Goal: Download file/media

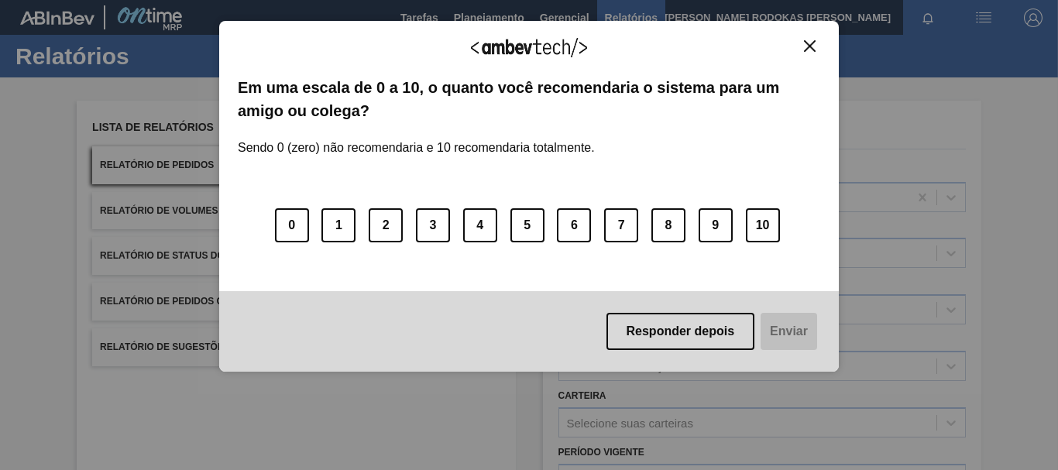
click at [809, 50] on img "Close" at bounding box center [810, 46] width 12 height 12
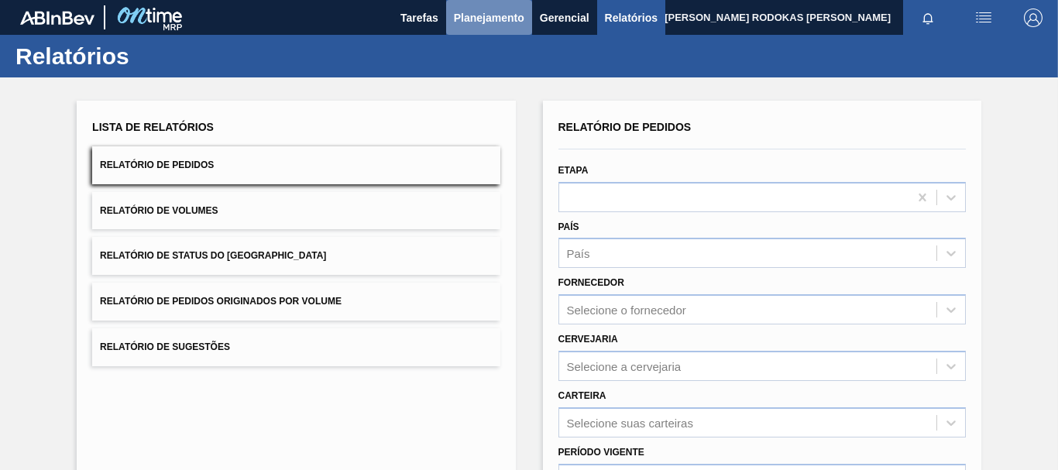
click at [497, 15] on span "Planejamento" at bounding box center [489, 18] width 71 height 19
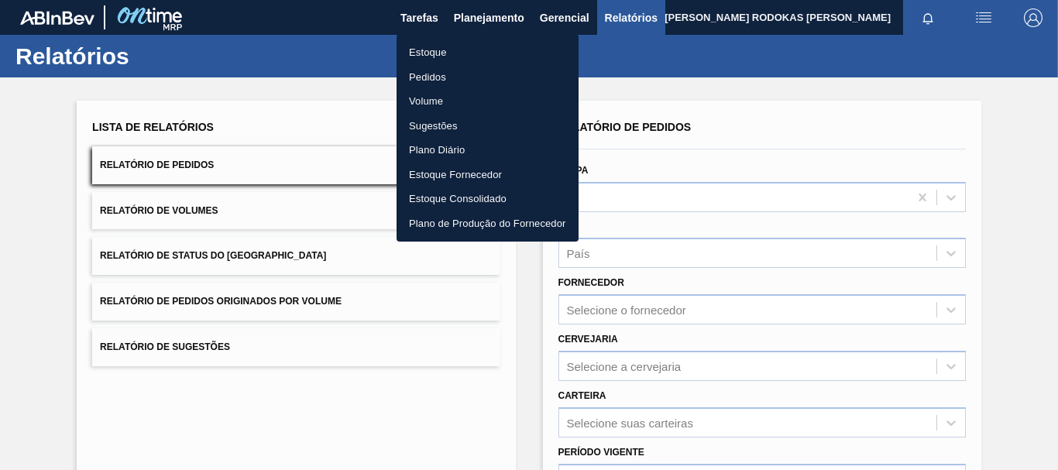
click at [642, 307] on div at bounding box center [529, 235] width 1058 height 470
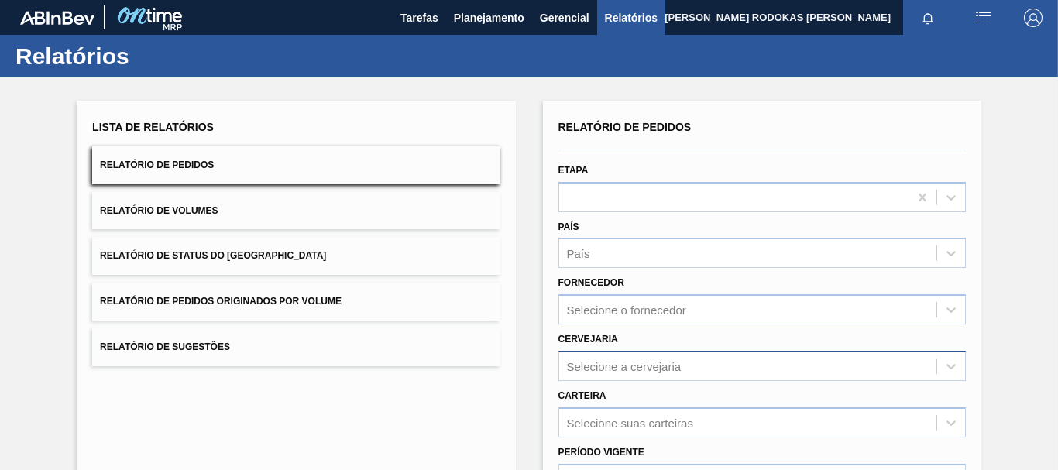
click at [629, 368] on div "Selecione a cervejaria" at bounding box center [624, 366] width 115 height 13
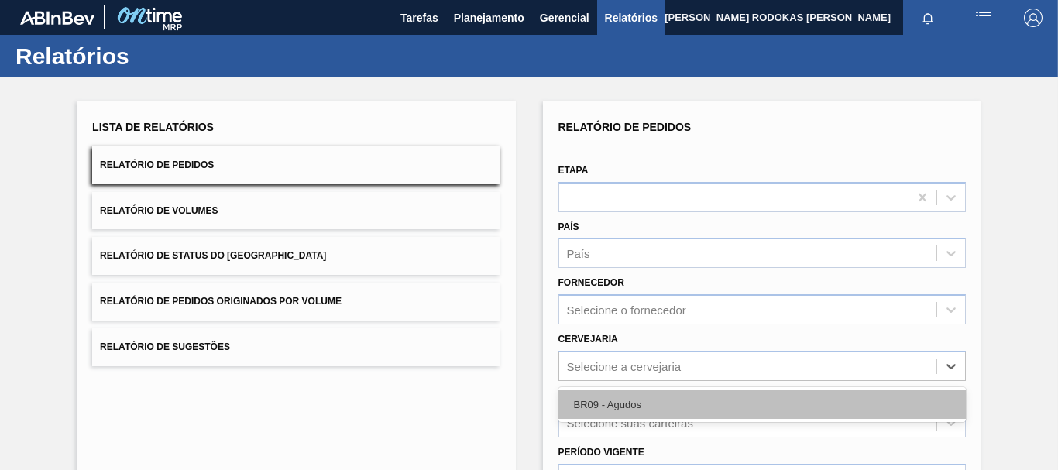
click at [581, 401] on div "BR09 - Agudos" at bounding box center [763, 405] width 408 height 29
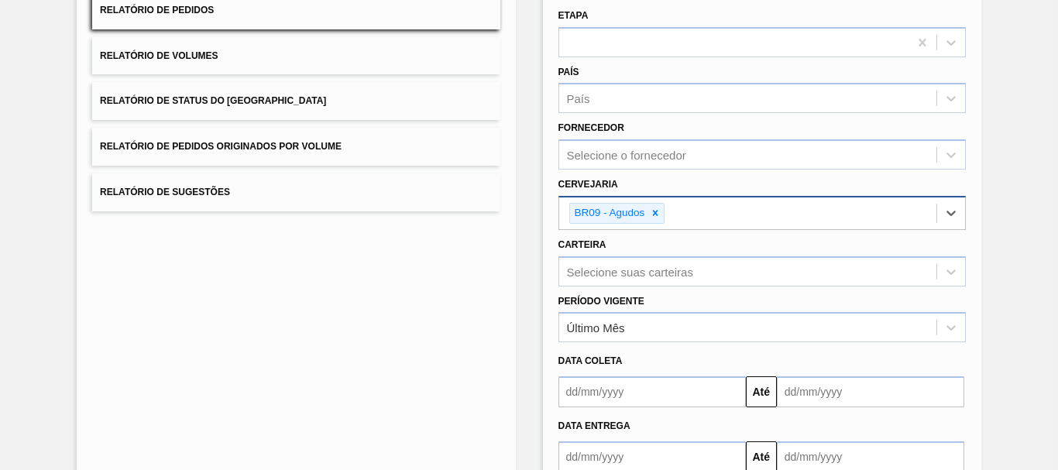
scroll to position [232, 0]
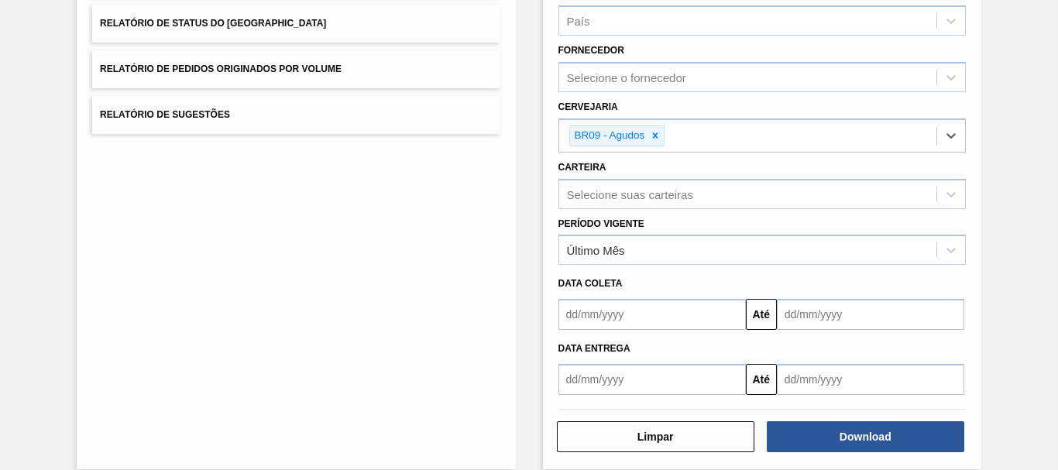
click at [706, 321] on input "text" at bounding box center [653, 314] width 188 height 31
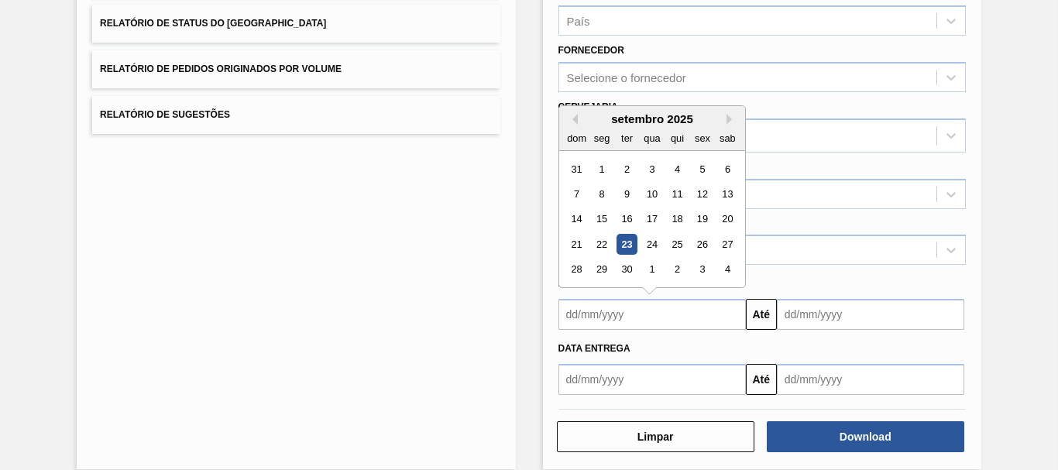
click at [581, 124] on div "setembro 2025" at bounding box center [652, 118] width 186 height 13
click at [575, 119] on button "Previous Month" at bounding box center [572, 119] width 11 height 11
click at [599, 266] on div "25" at bounding box center [601, 270] width 21 height 21
type input "[DATE]"
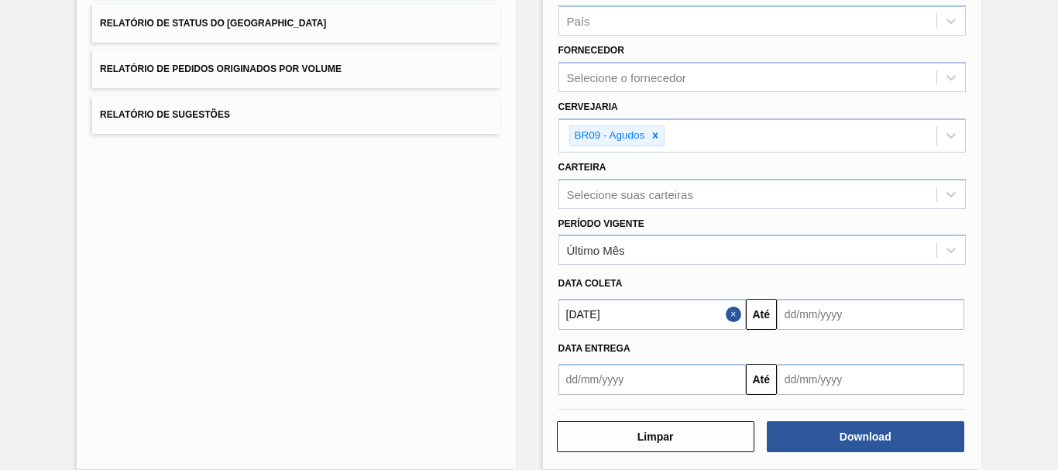
click at [814, 307] on input "text" at bounding box center [871, 314] width 188 height 31
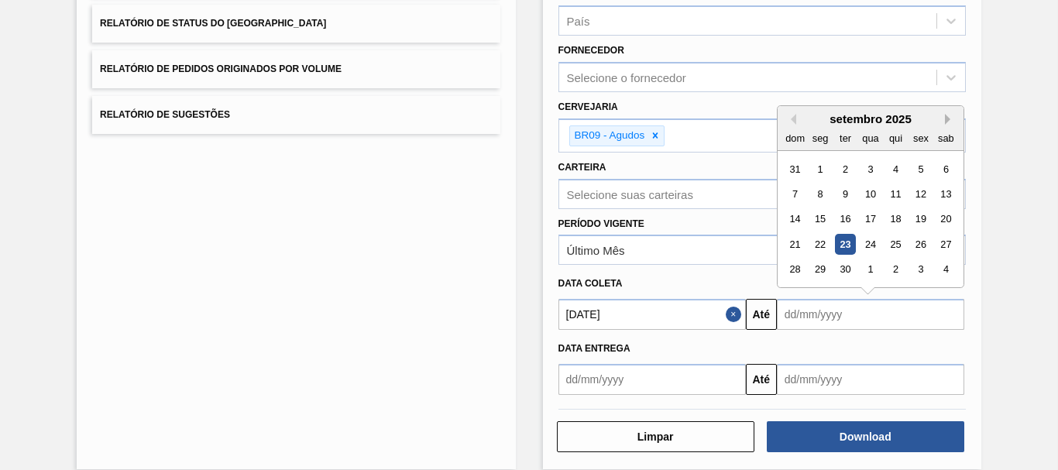
click at [948, 114] on button "Next Month" at bounding box center [950, 119] width 11 height 11
click at [954, 274] on div "1" at bounding box center [946, 270] width 21 height 21
type input "[DATE]"
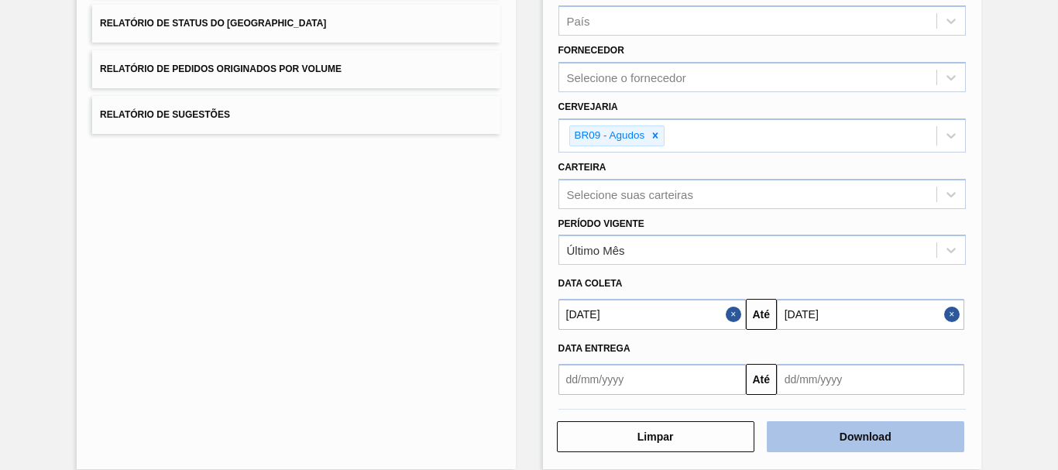
click at [823, 446] on button "Download" at bounding box center [866, 437] width 198 height 31
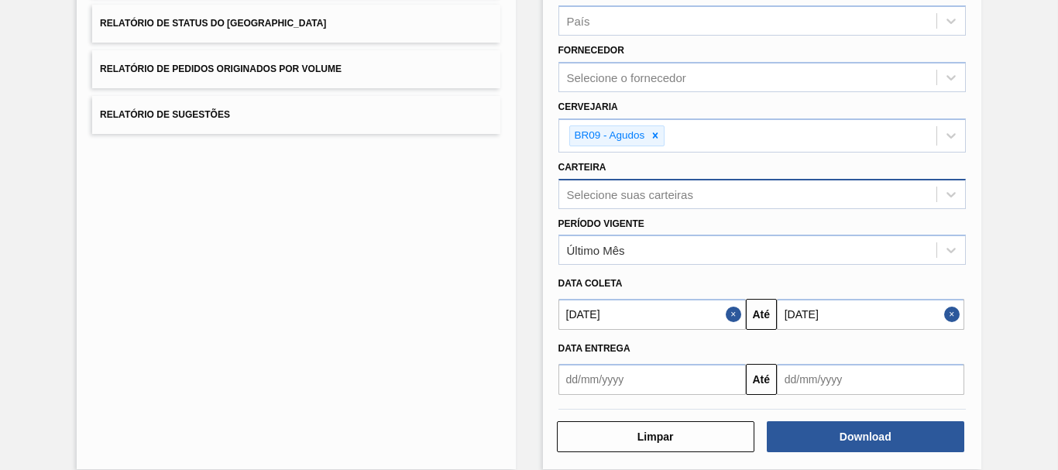
click at [612, 205] on div "Selecione suas carteiras" at bounding box center [747, 194] width 377 height 22
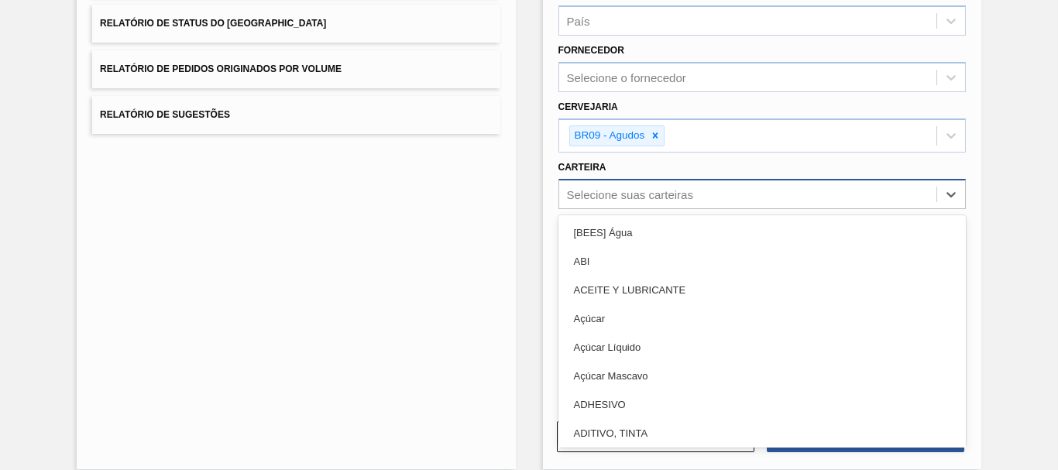
click at [612, 205] on div "Selecione suas carteiras" at bounding box center [747, 194] width 377 height 22
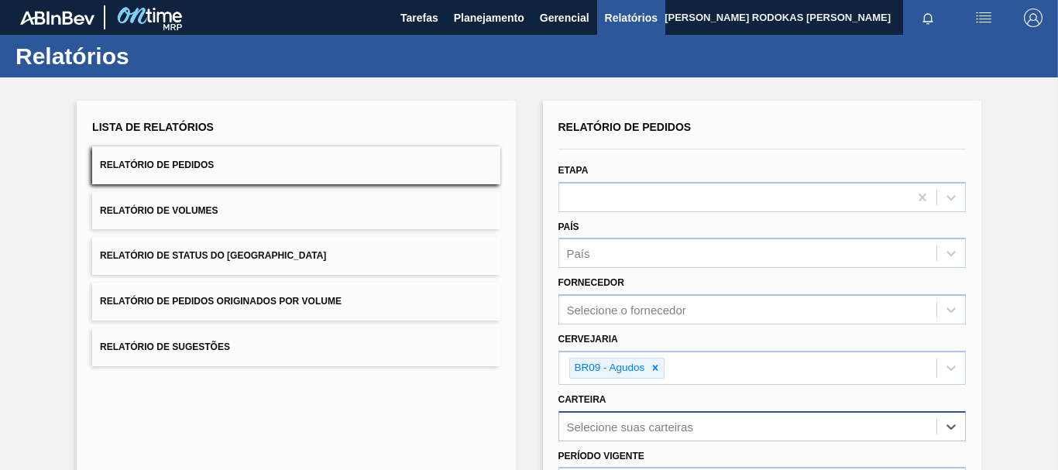
scroll to position [77, 0]
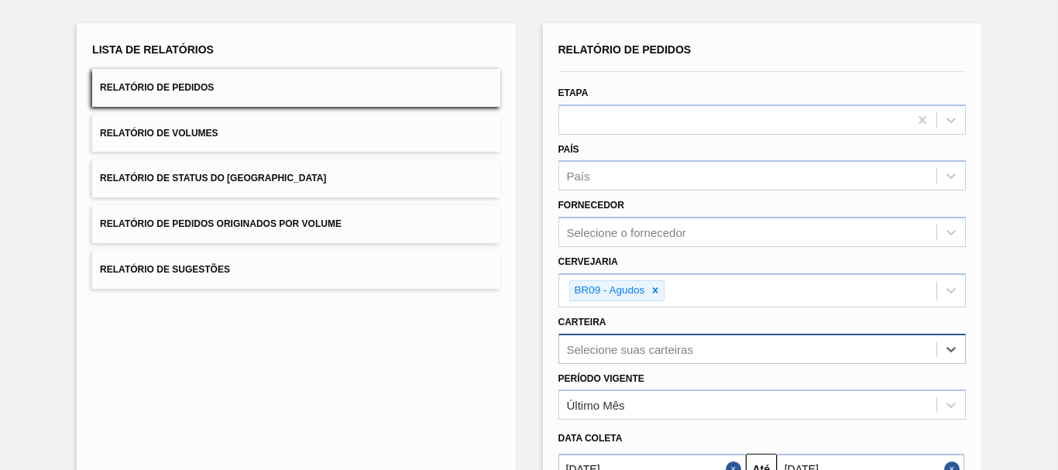
click at [587, 351] on div "Select is focused ,type to refine list, press Down to open the menu, press left…" at bounding box center [763, 349] width 408 height 30
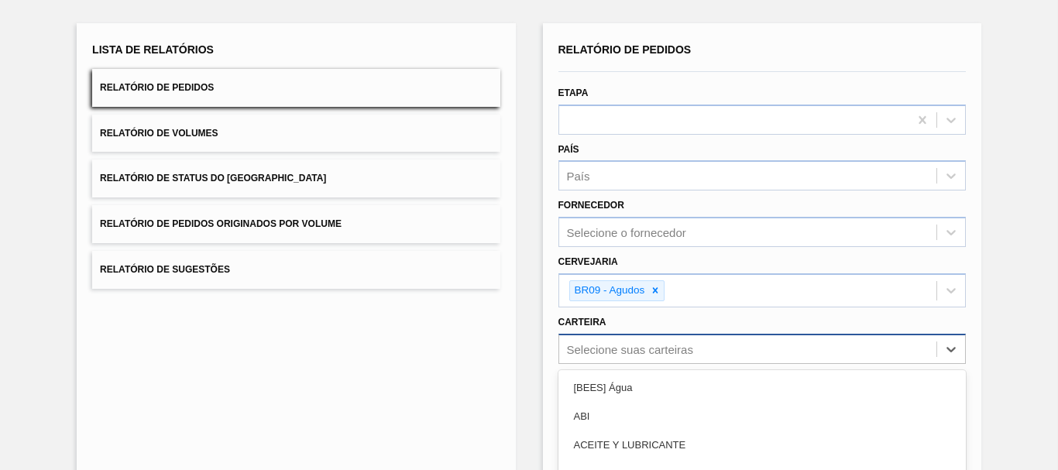
scroll to position [216, 0]
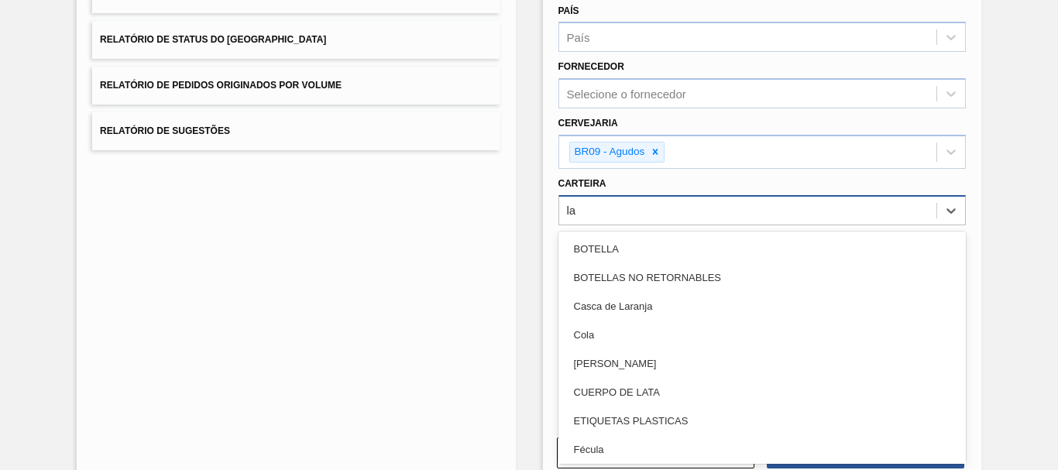
type input "lat"
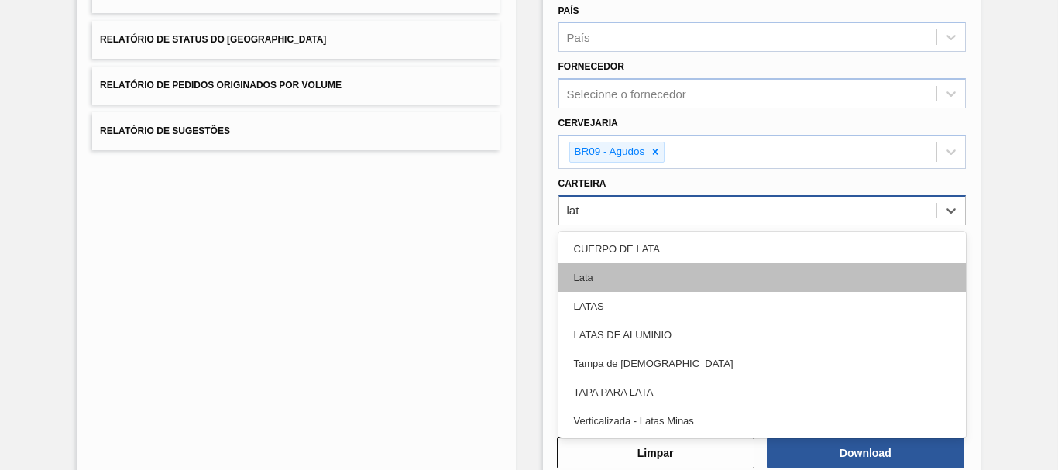
click at [629, 280] on div "Lata" at bounding box center [763, 277] width 408 height 29
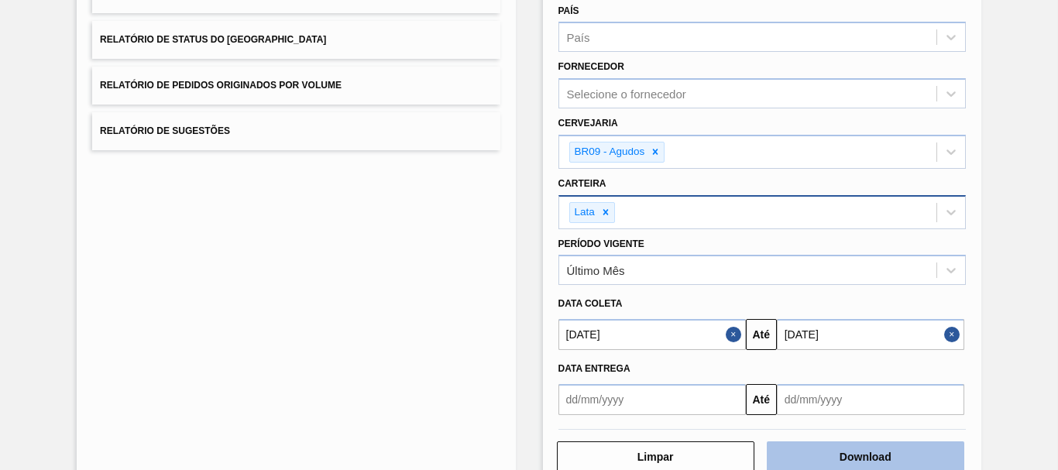
click at [811, 445] on button "Download" at bounding box center [866, 457] width 198 height 31
click at [842, 465] on button "Download" at bounding box center [866, 457] width 198 height 31
